Goal: Information Seeking & Learning: Learn about a topic

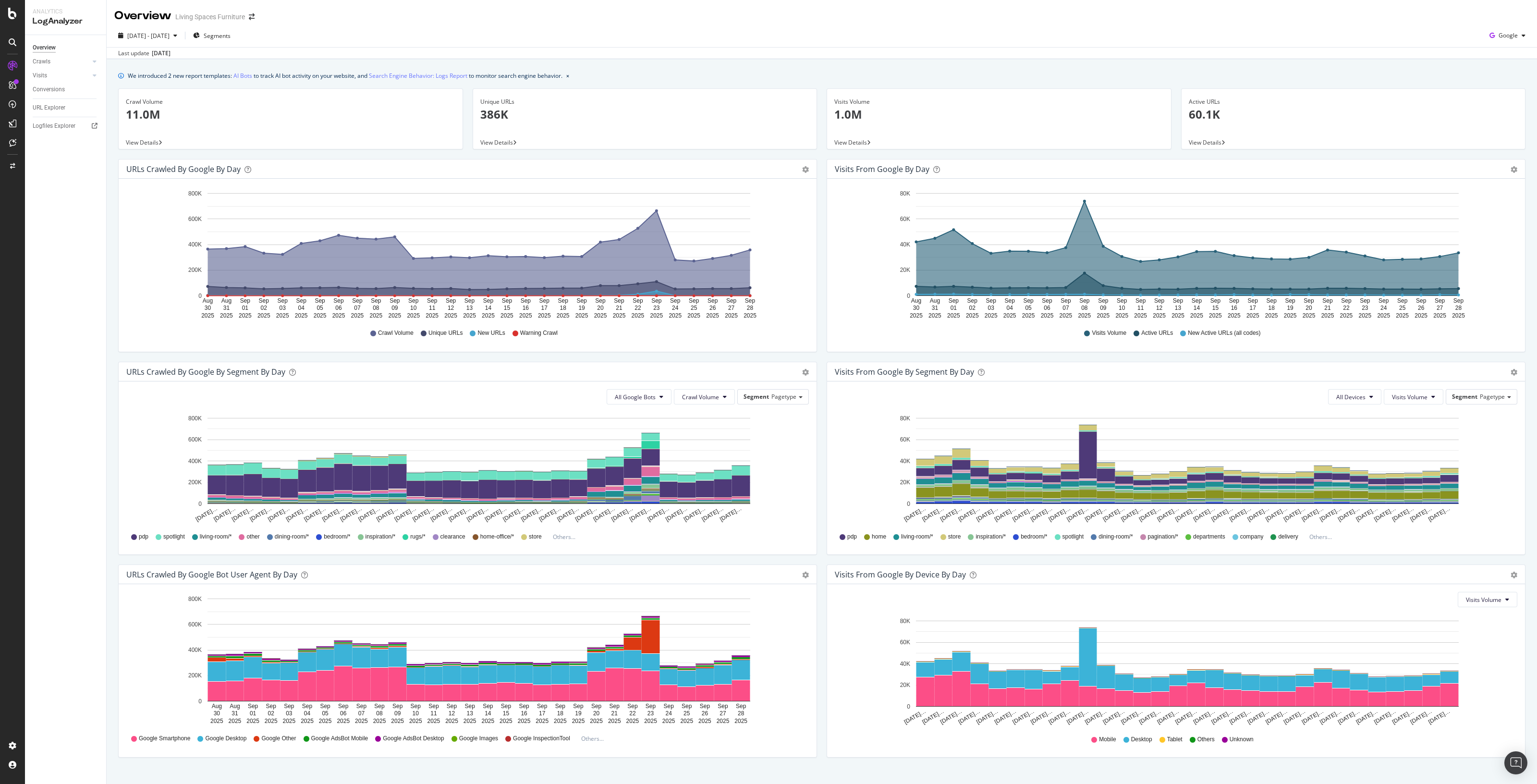
scroll to position [16, 0]
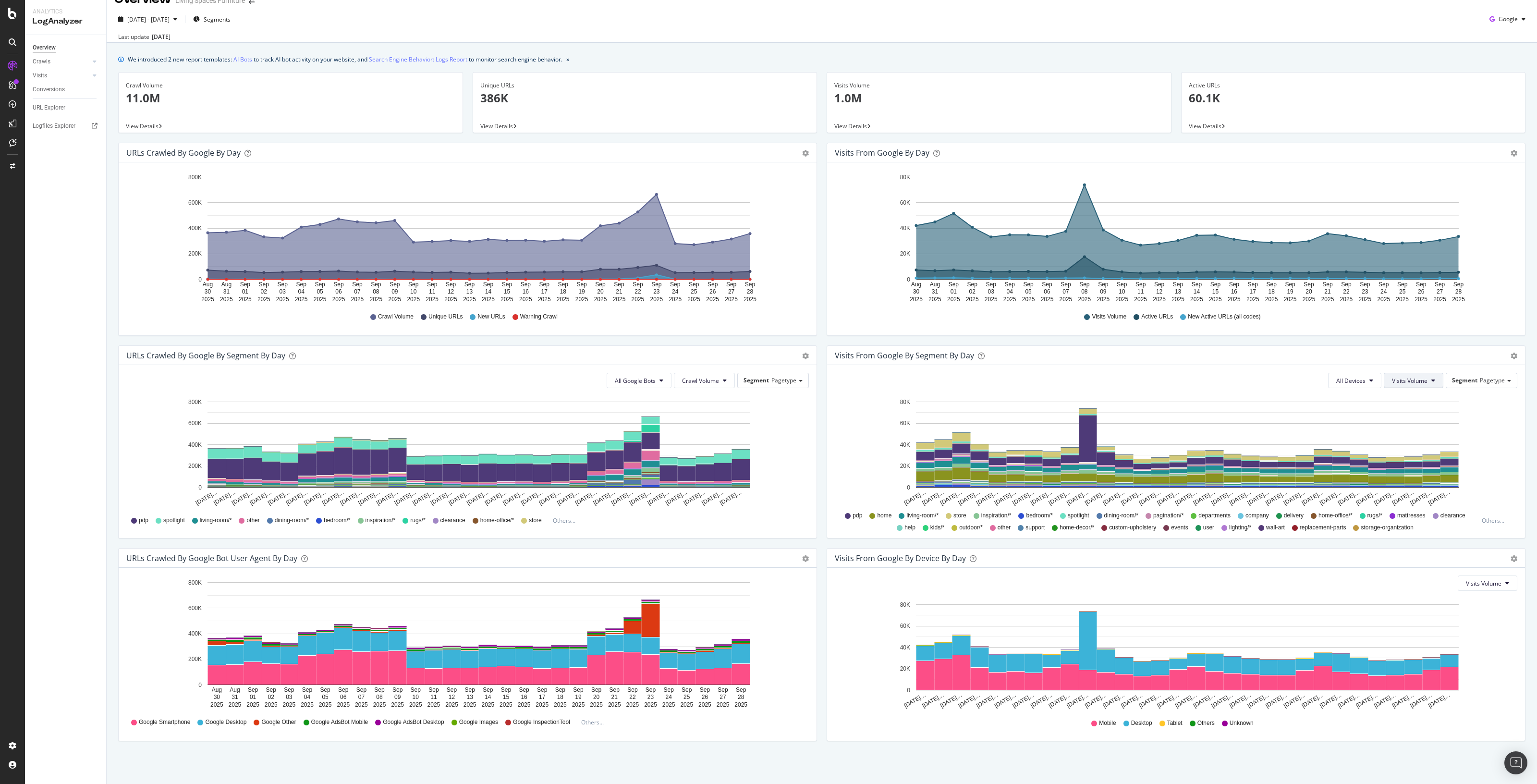
click at [1420, 377] on button "Visits Volume" at bounding box center [1414, 380] width 60 height 15
click at [1480, 377] on span "Pagetype" at bounding box center [1492, 380] width 25 height 8
click at [1461, 340] on div "Visits from Google by day Area Table Hold CTRL while clicking to filter the rep…" at bounding box center [1176, 244] width 709 height 203
click at [1511, 355] on icon "gear" at bounding box center [1514, 356] width 7 height 7
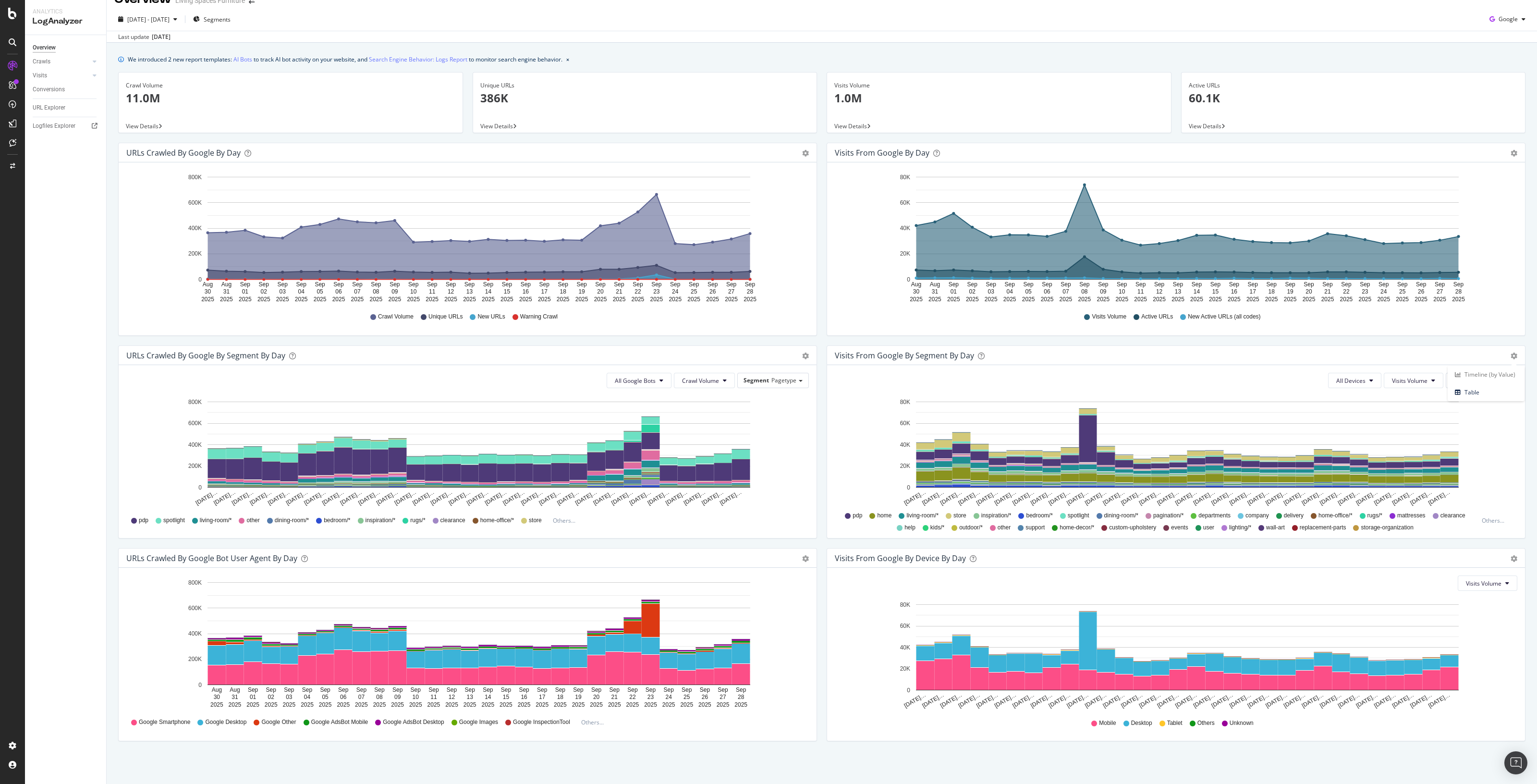
click at [1465, 342] on div "Visits from Google by day Area Table Hold CTRL while clicking to filter the rep…" at bounding box center [1176, 244] width 709 height 203
click at [1080, 514] on span "spotlight" at bounding box center [1079, 515] width 22 height 8
click at [1073, 510] on div "pdp home living-room/* store inspiration/* bedroom/* spotlight dining-room/* pa…" at bounding box center [1159, 521] width 638 height 22
click at [1075, 526] on span "home-decor/*" at bounding box center [1077, 528] width 35 height 8
click at [1052, 525] on icon at bounding box center [1054, 528] width 5 height 5
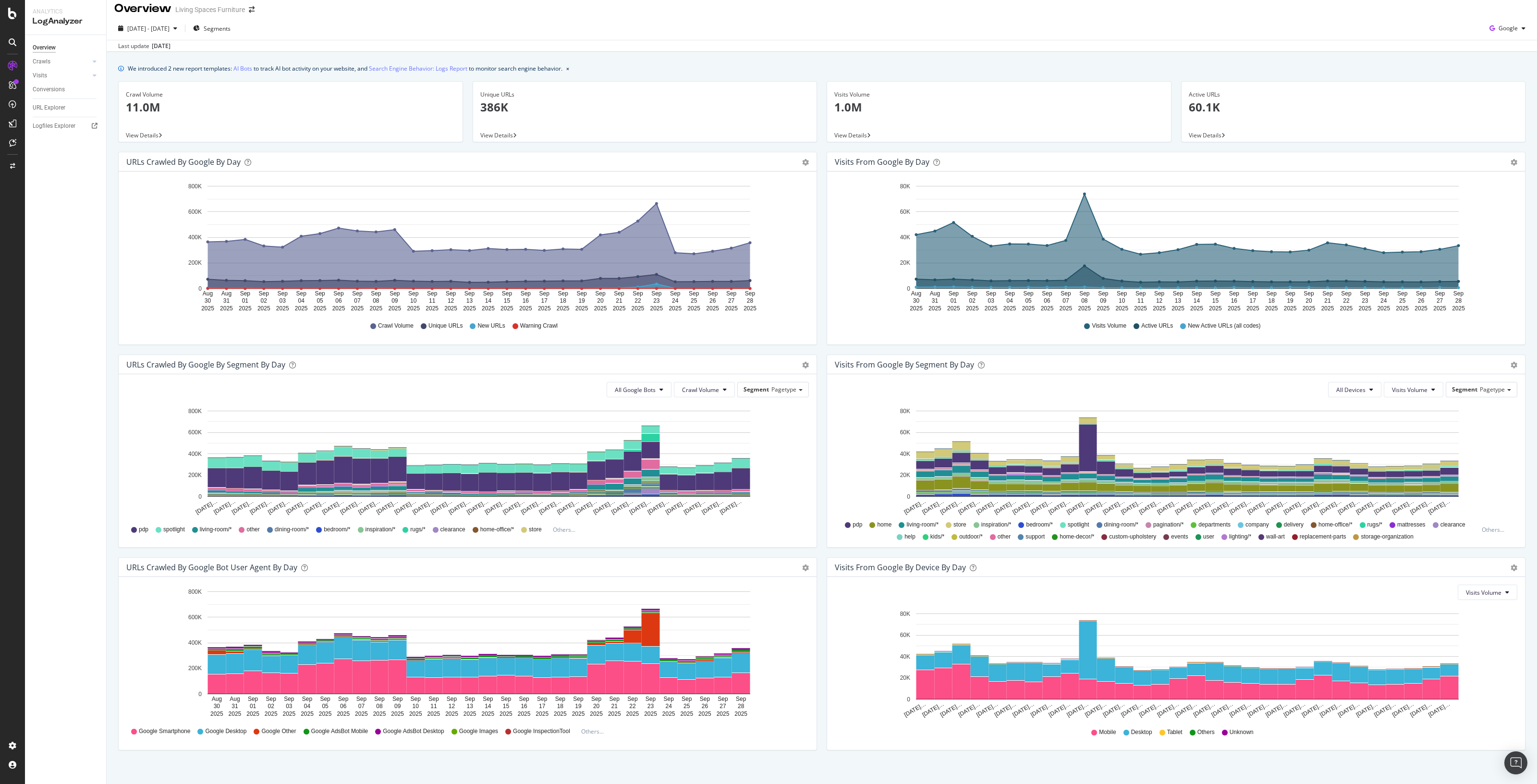
scroll to position [0, 0]
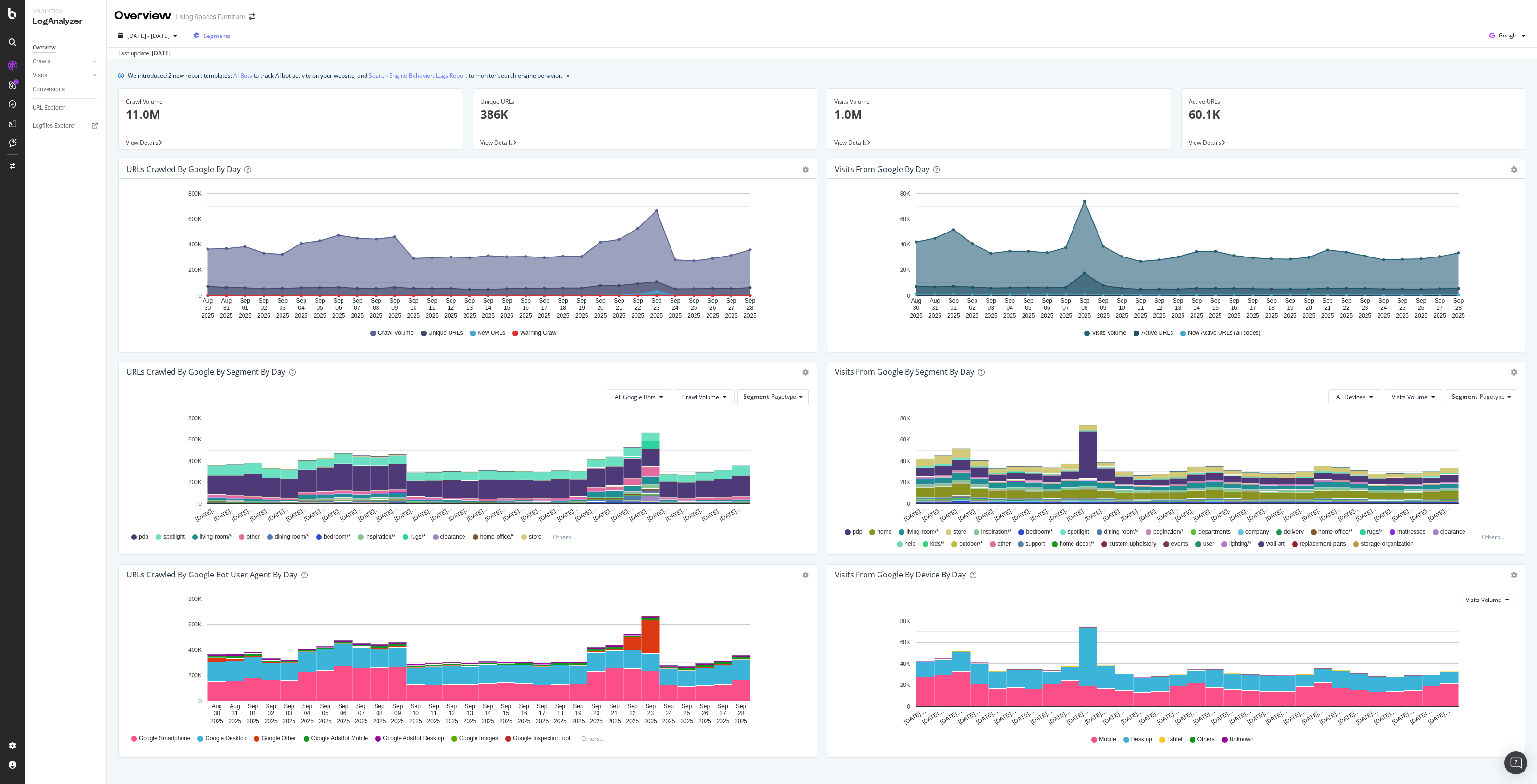
click at [230, 32] on span "Segments" at bounding box center [217, 35] width 27 height 8
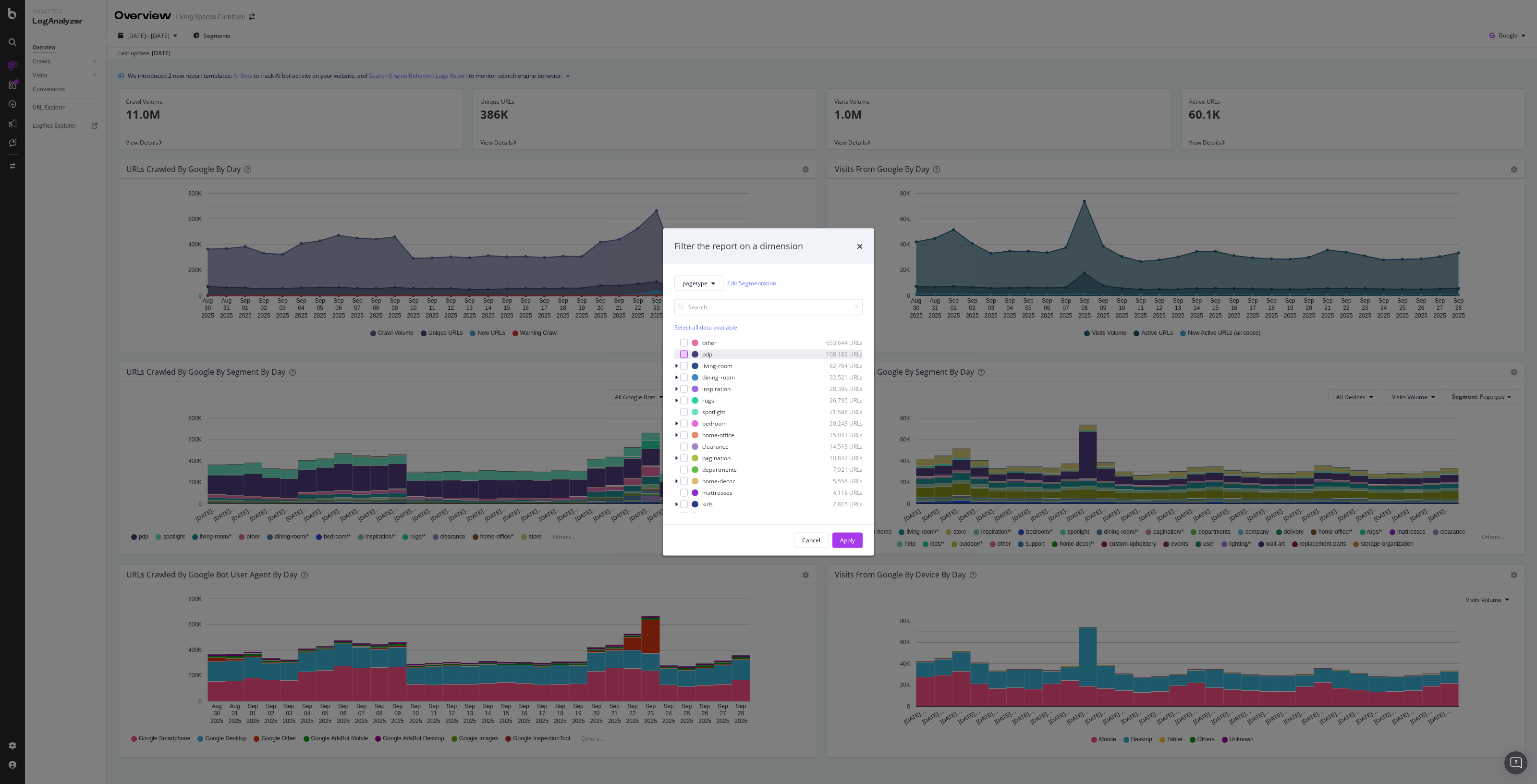
click at [682, 356] on div "modal" at bounding box center [684, 354] width 8 height 8
click at [855, 540] on button "Apply" at bounding box center [848, 540] width 30 height 15
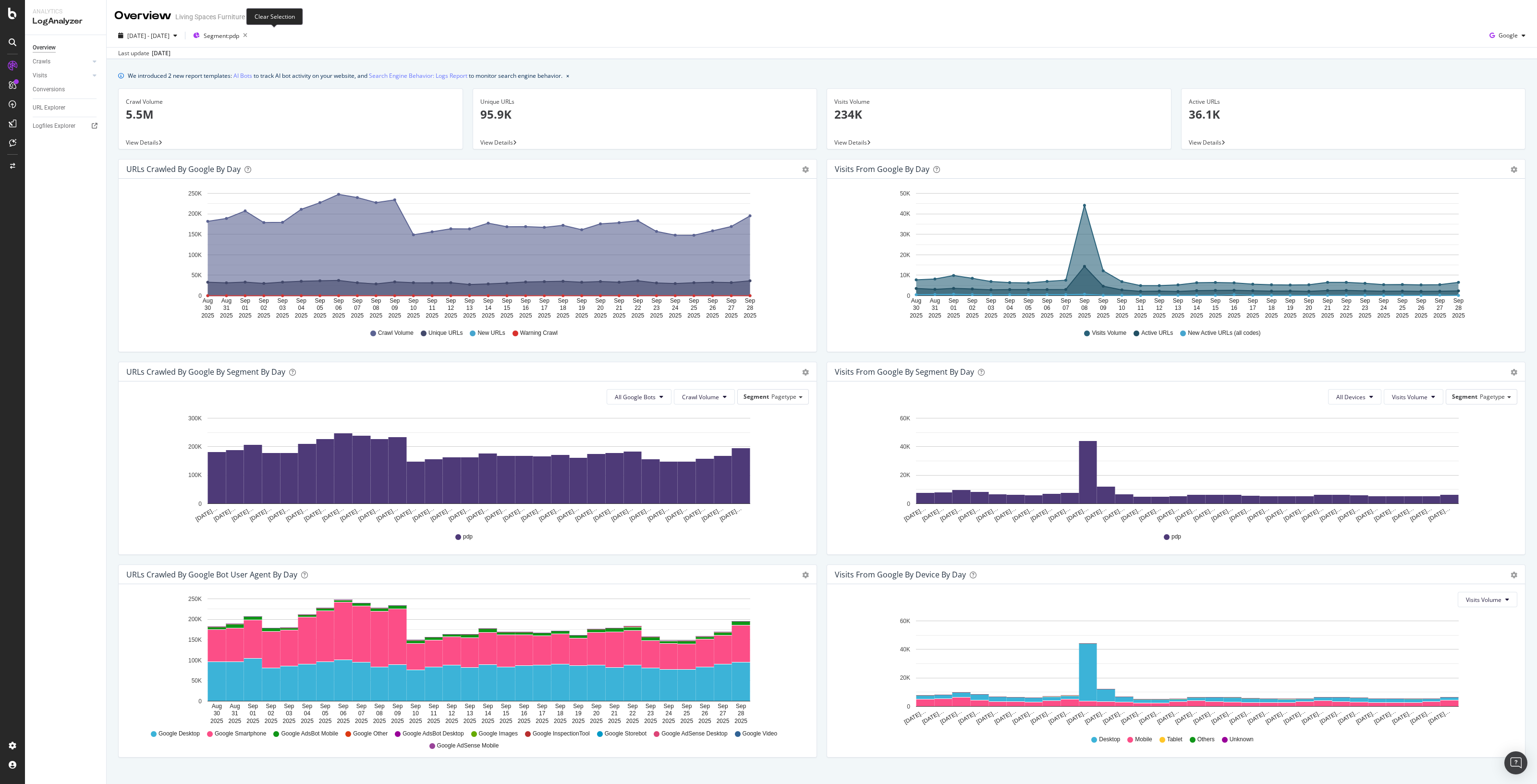
click at [251, 30] on icon "button" at bounding box center [246, 35] width 12 height 13
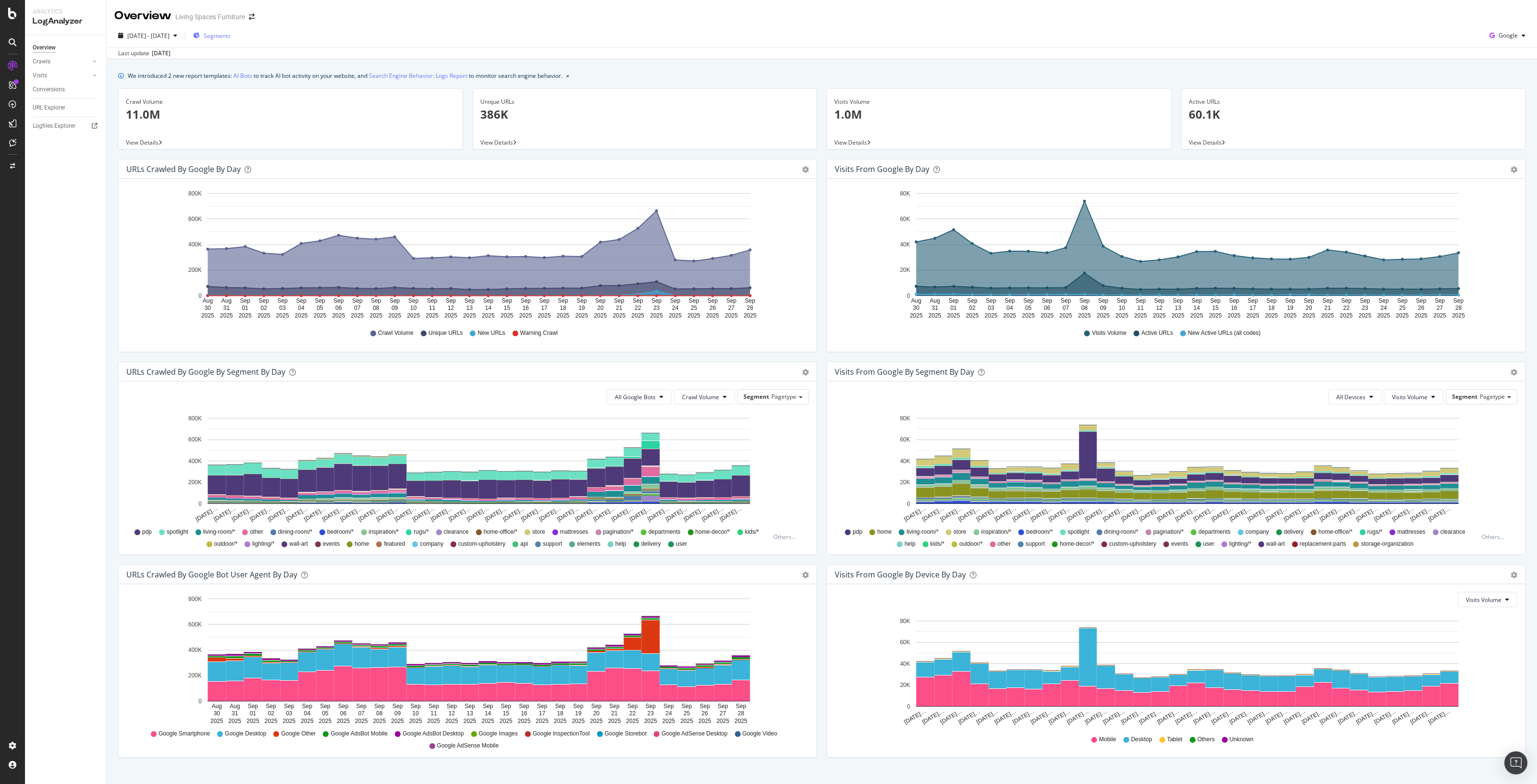
click at [230, 35] on span "Segments" at bounding box center [217, 35] width 27 height 8
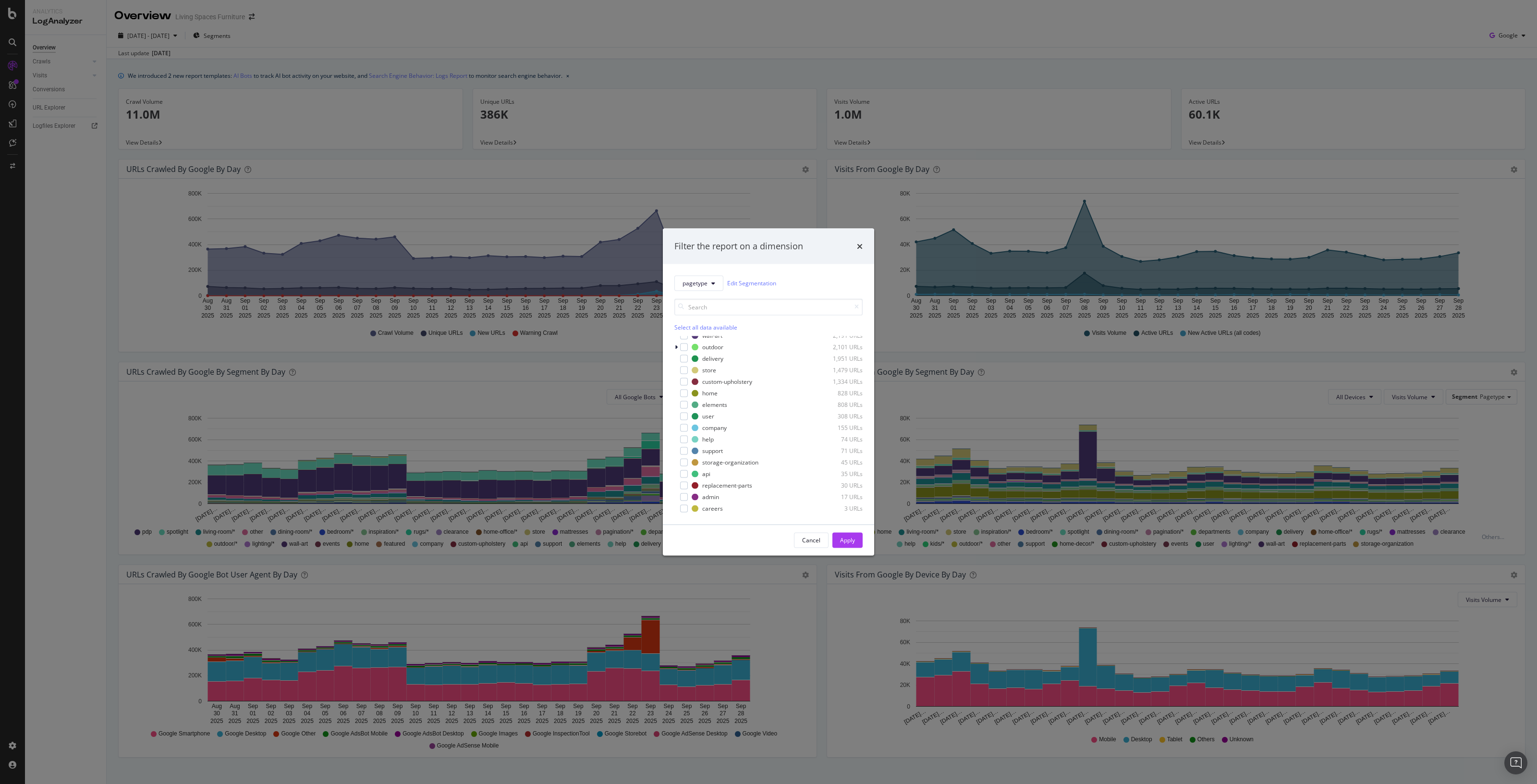
scroll to position [35, 0]
click at [687, 379] on div "modal" at bounding box center [684, 377] width 8 height 8
click at [845, 537] on div "Apply" at bounding box center [847, 540] width 15 height 8
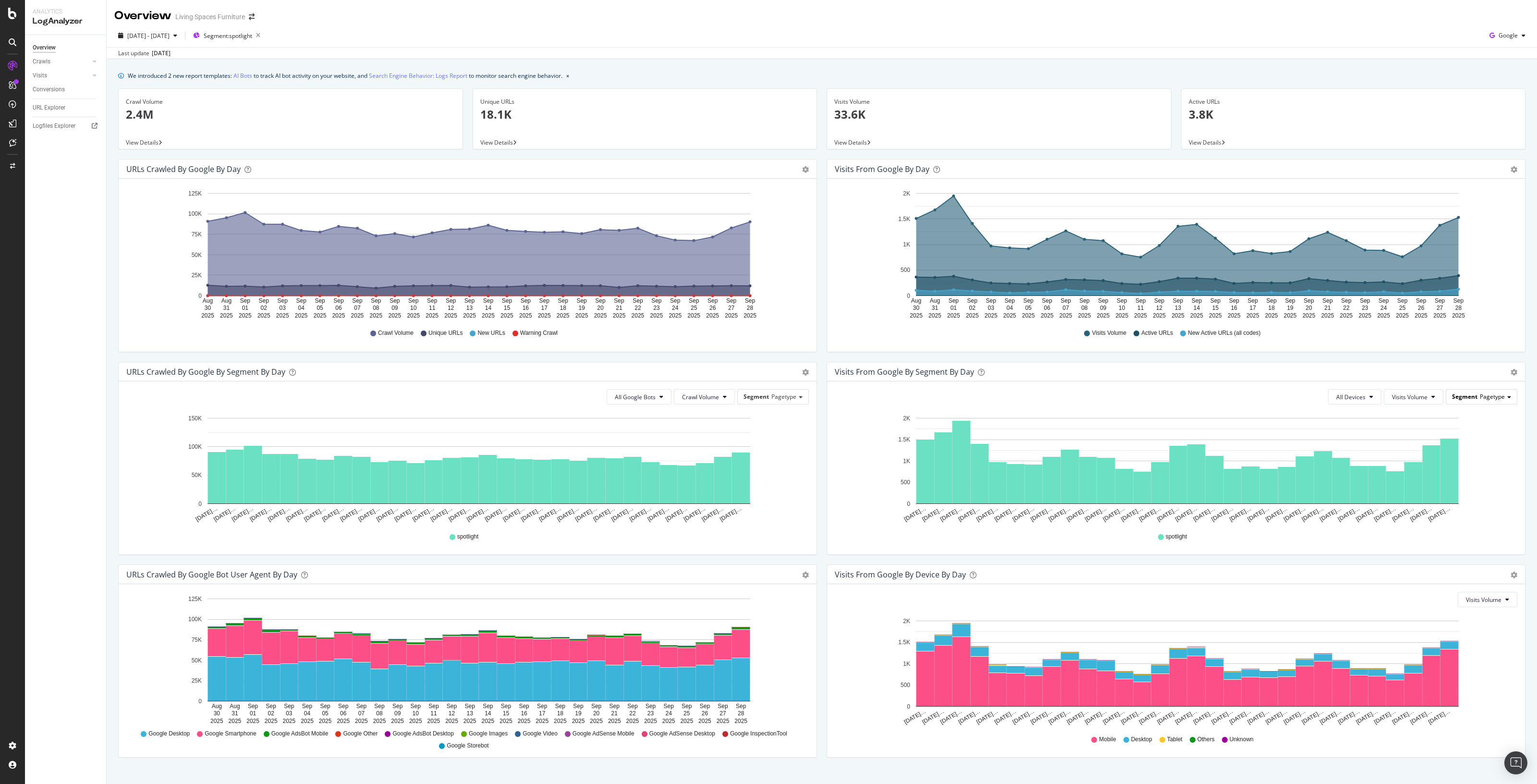
click at [1498, 393] on div "Segment Pagetype" at bounding box center [1482, 396] width 70 height 14
click at [1497, 393] on div "Segment Pagetype" at bounding box center [1482, 396] width 70 height 14
click at [1504, 40] on div "Google" at bounding box center [1508, 36] width 44 height 15
click at [1507, 92] on span "OpenAI" at bounding box center [1506, 90] width 35 height 9
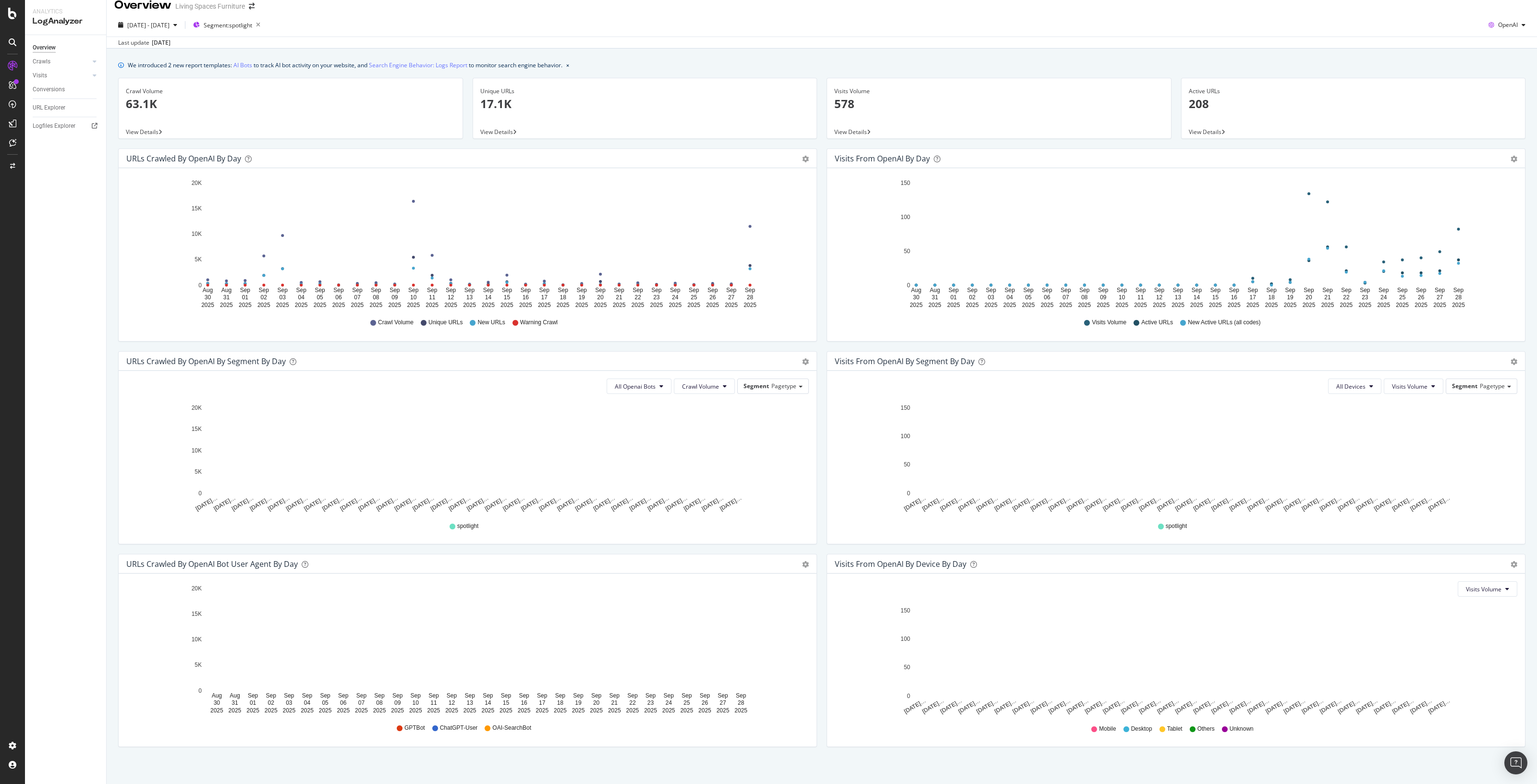
scroll to position [16, 0]
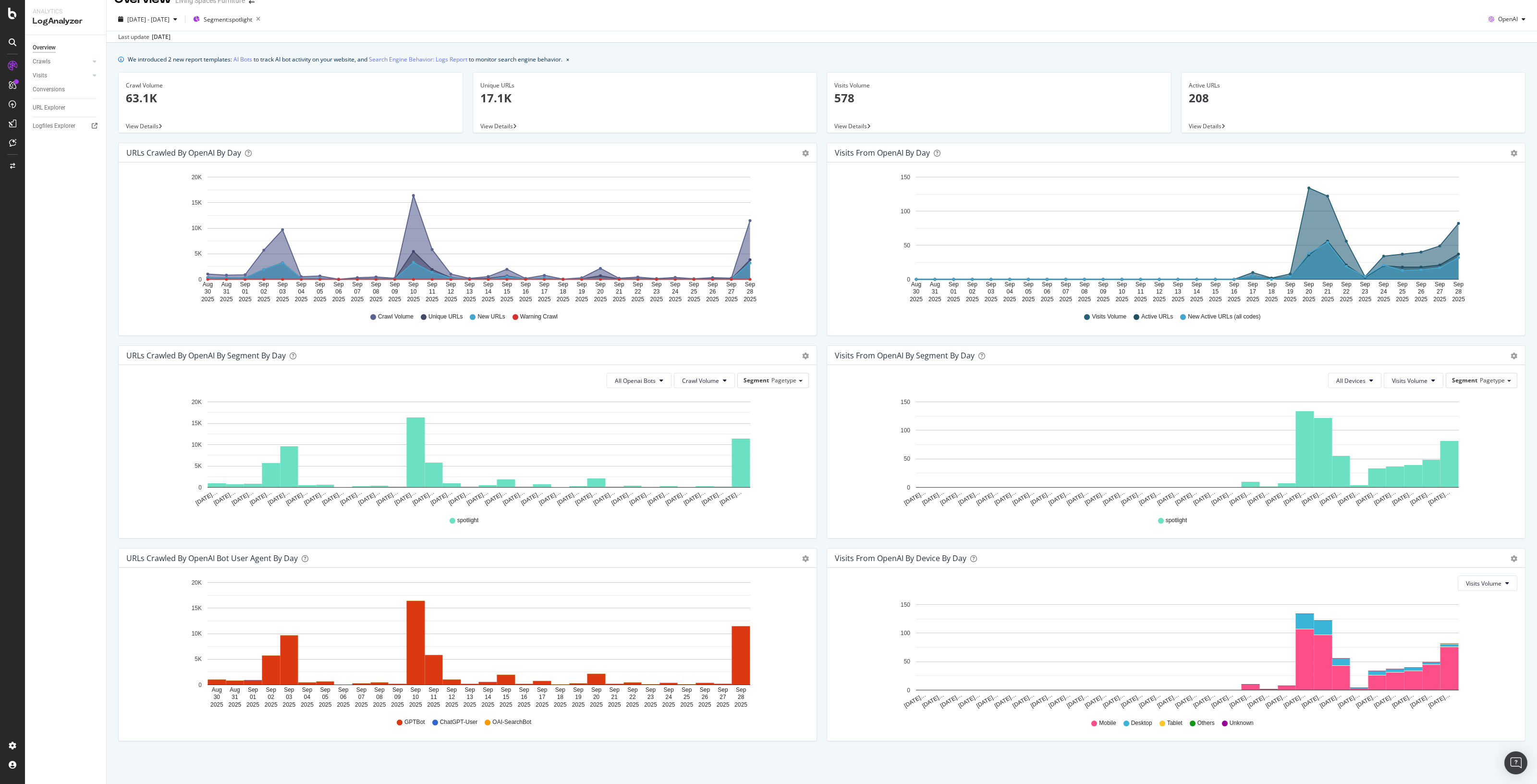
click at [1522, 744] on div "We introduced 2 new report templates: AI Bots to track AI bot activity on your …" at bounding box center [822, 413] width 1431 height 741
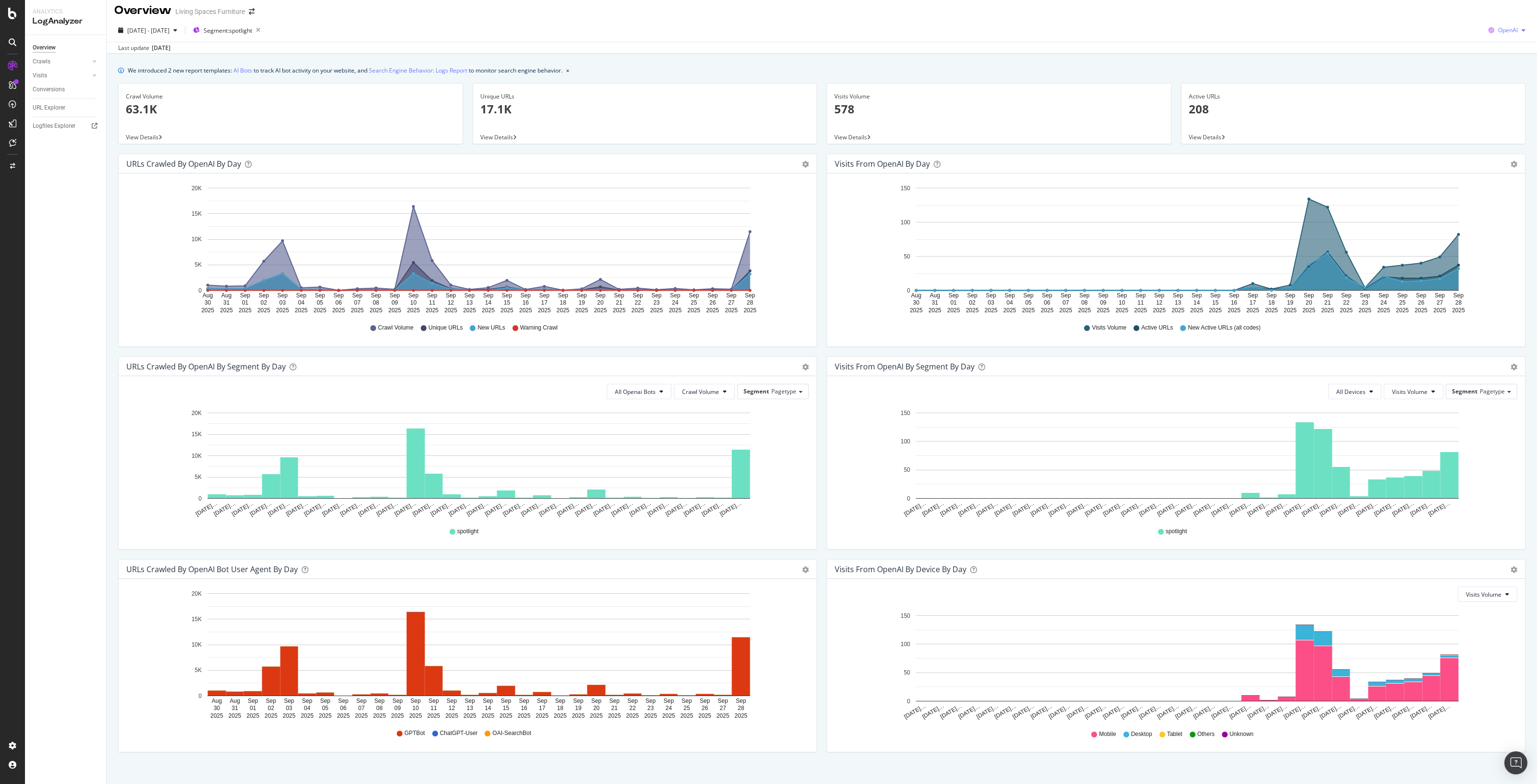
scroll to position [0, 0]
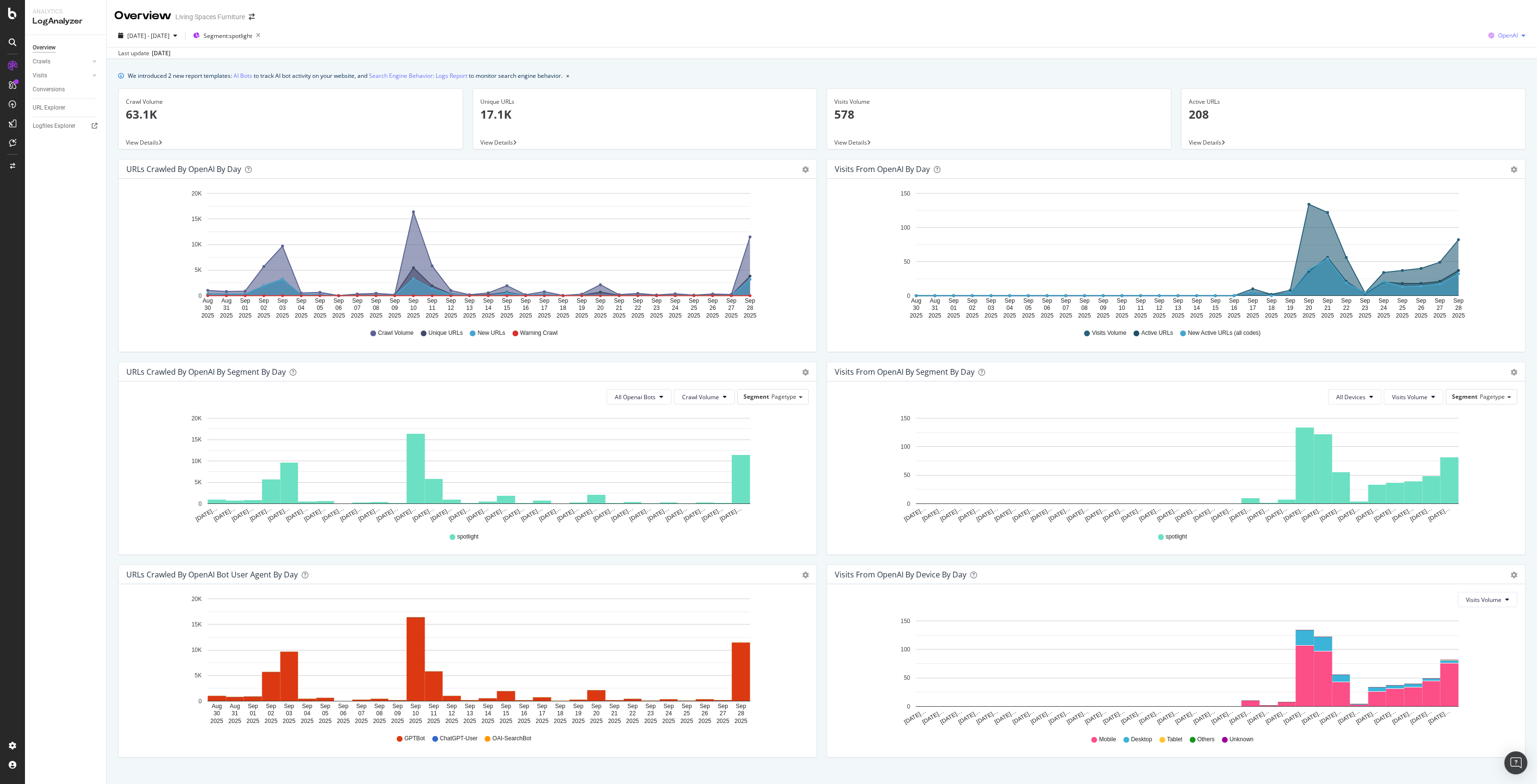
click at [1516, 32] on div "OpenAI" at bounding box center [1507, 36] width 45 height 15
click at [1511, 112] on div "Other AI Bots" at bounding box center [1497, 108] width 66 height 14
